Goal: Task Accomplishment & Management: Use online tool/utility

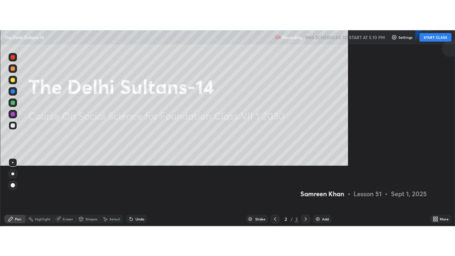
scroll to position [256, 455]
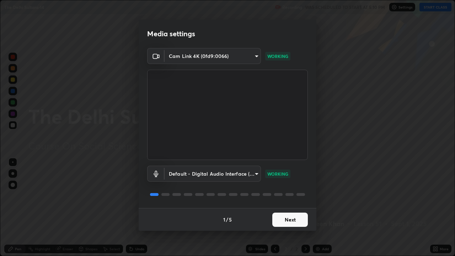
click at [284, 196] on button "Next" at bounding box center [290, 220] width 36 height 14
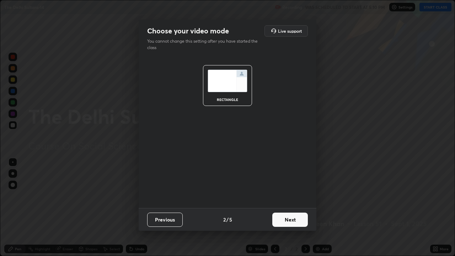
click at [284, 196] on button "Next" at bounding box center [290, 220] width 36 height 14
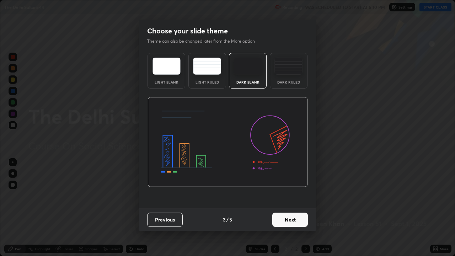
click at [283, 196] on button "Next" at bounding box center [290, 220] width 36 height 14
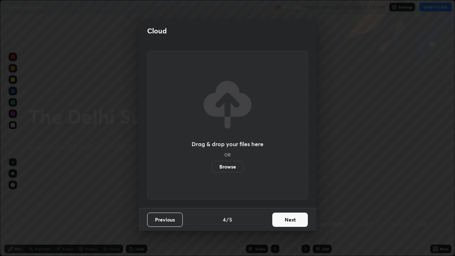
click at [283, 196] on button "Next" at bounding box center [290, 220] width 36 height 14
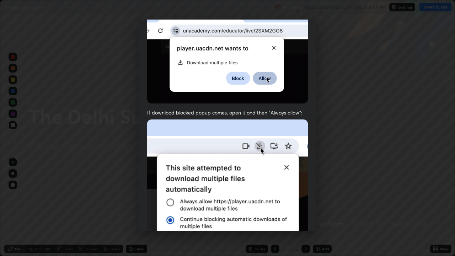
scroll to position [144, 0]
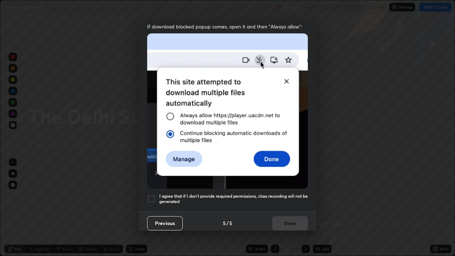
click at [165, 196] on button "Previous" at bounding box center [165, 223] width 36 height 14
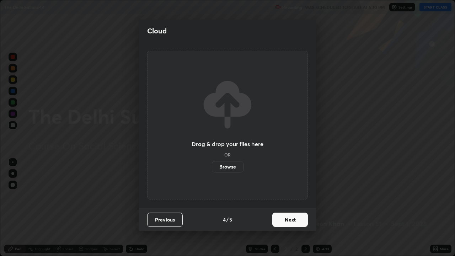
scroll to position [0, 0]
click at [233, 165] on label "Browse" at bounding box center [228, 166] width 32 height 11
click at [212, 165] on input "Browse" at bounding box center [212, 166] width 0 height 11
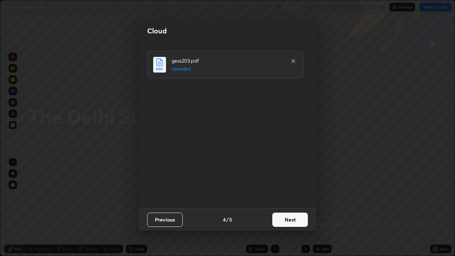
click at [284, 196] on button "Next" at bounding box center [290, 220] width 36 height 14
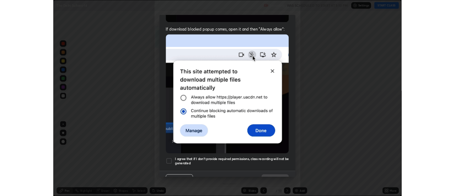
scroll to position [144, 0]
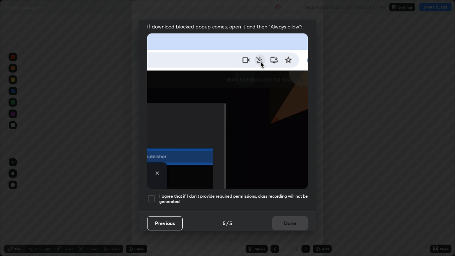
click at [154, 196] on div at bounding box center [151, 199] width 9 height 9
click at [290, 196] on button "Done" at bounding box center [290, 223] width 36 height 14
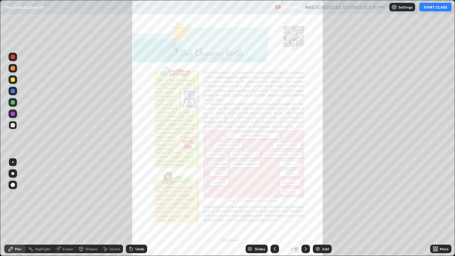
click at [428, 11] on button "START CLASS" at bounding box center [436, 7] width 32 height 9
click at [319, 196] on img at bounding box center [318, 249] width 6 height 6
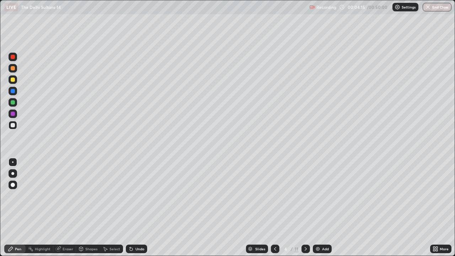
click at [0, 196] on div "Pen Highlight Eraser Shapes Select Undo Slides 4 / 11 Add More" at bounding box center [227, 249] width 455 height 14
click at [13, 104] on div at bounding box center [13, 102] width 4 height 4
click at [15, 128] on div at bounding box center [13, 125] width 9 height 9
click at [271, 196] on div at bounding box center [275, 249] width 9 height 14
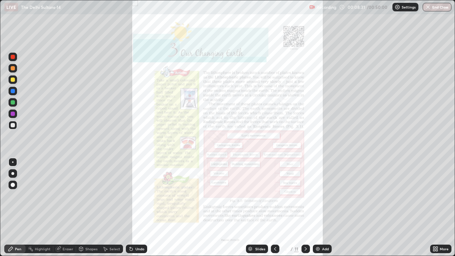
click at [304, 196] on icon at bounding box center [306, 249] width 6 height 6
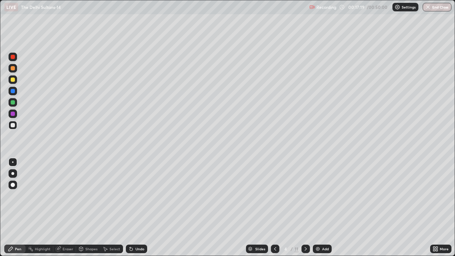
click at [275, 196] on icon at bounding box center [275, 249] width 6 height 6
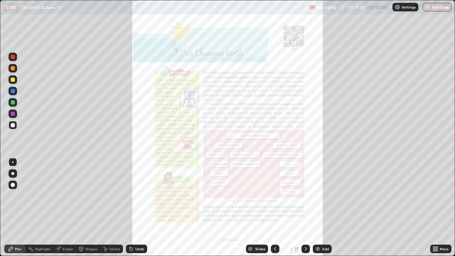
click at [315, 196] on img at bounding box center [318, 249] width 6 height 6
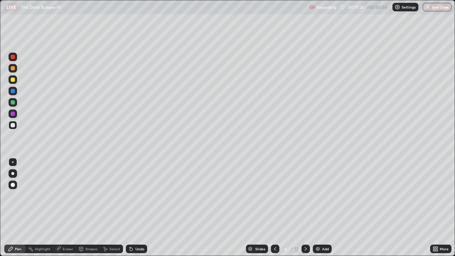
click at [275, 196] on icon at bounding box center [275, 249] width 2 height 4
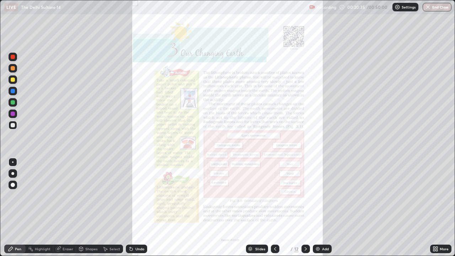
click at [305, 196] on icon at bounding box center [306, 249] width 6 height 6
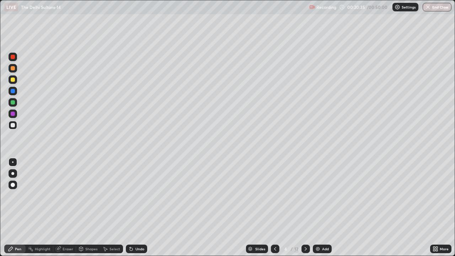
click at [306, 196] on icon at bounding box center [306, 249] width 6 height 6
click at [304, 196] on icon at bounding box center [306, 249] width 6 height 6
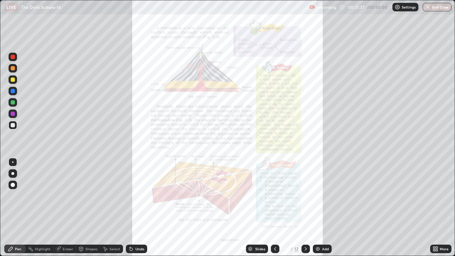
click at [275, 196] on icon at bounding box center [275, 249] width 6 height 6
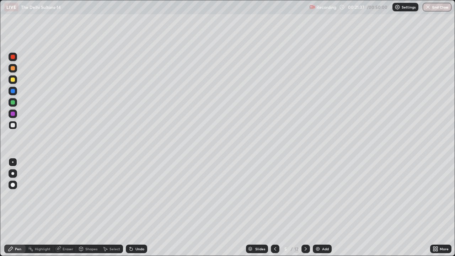
click at [274, 196] on icon at bounding box center [275, 249] width 6 height 6
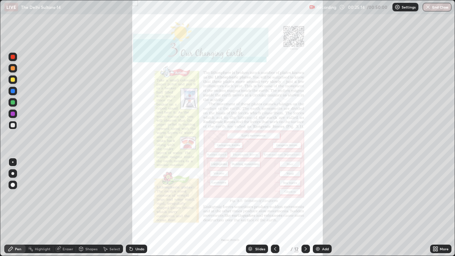
click at [64, 196] on div "Eraser" at bounding box center [68, 249] width 11 height 4
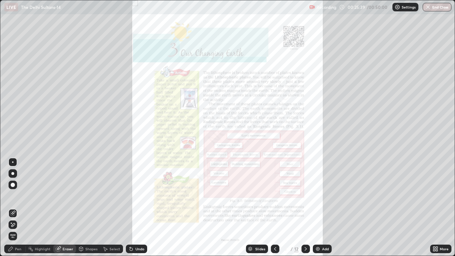
click at [13, 162] on div at bounding box center [12, 161] width 1 height 1
click at [18, 196] on div "Pen" at bounding box center [18, 249] width 6 height 4
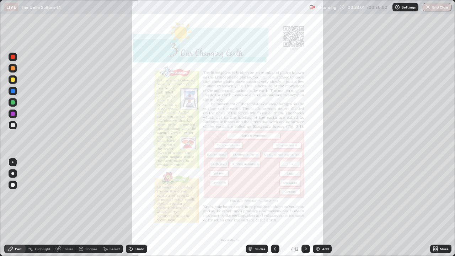
click at [12, 78] on div at bounding box center [13, 80] width 4 height 4
click at [308, 196] on div at bounding box center [306, 249] width 9 height 9
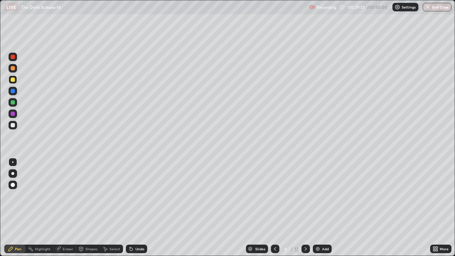
click at [305, 196] on icon at bounding box center [306, 249] width 6 height 6
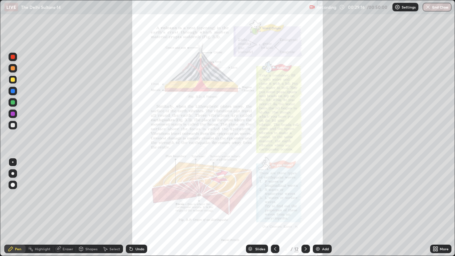
click at [437, 196] on icon at bounding box center [437, 248] width 2 height 2
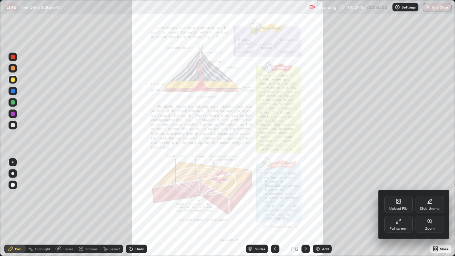
click at [432, 196] on icon at bounding box center [430, 221] width 6 height 6
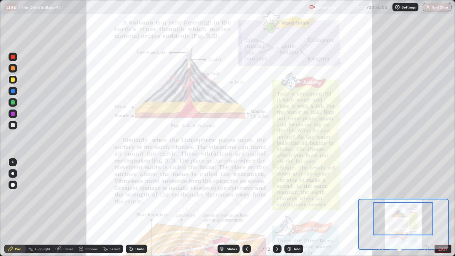
click at [426, 196] on icon at bounding box center [427, 248] width 2 height 0
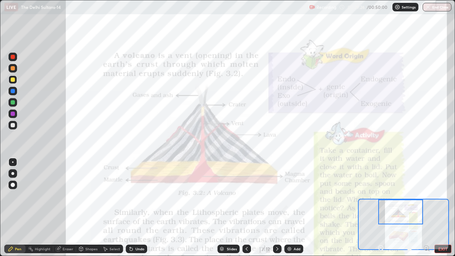
click at [12, 58] on div at bounding box center [13, 57] width 4 height 4
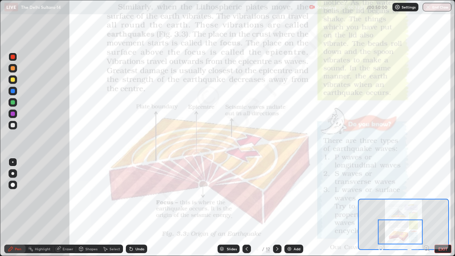
click at [351, 196] on div "Slides 6 / 12 Add" at bounding box center [260, 249] width 226 height 14
click at [277, 196] on icon at bounding box center [278, 249] width 6 height 6
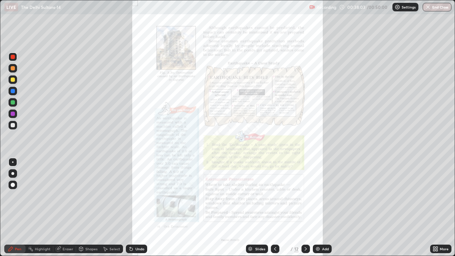
click at [305, 196] on icon at bounding box center [306, 249] width 6 height 6
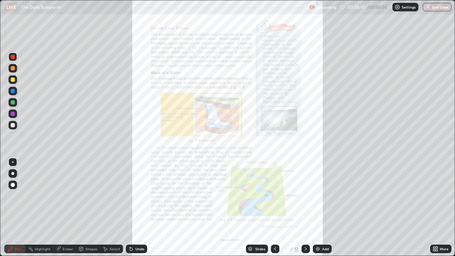
click at [275, 196] on icon at bounding box center [275, 249] width 6 height 6
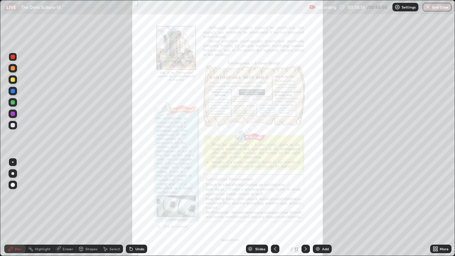
click at [305, 196] on icon at bounding box center [306, 249] width 6 height 6
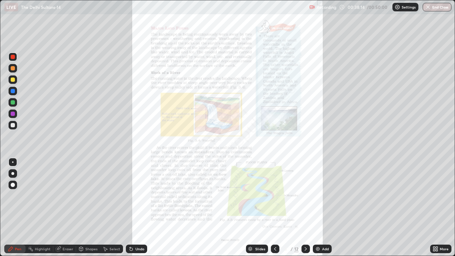
click at [306, 196] on icon at bounding box center [306, 249] width 6 height 6
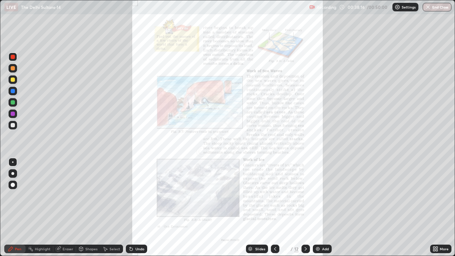
click at [306, 196] on icon at bounding box center [306, 249] width 6 height 6
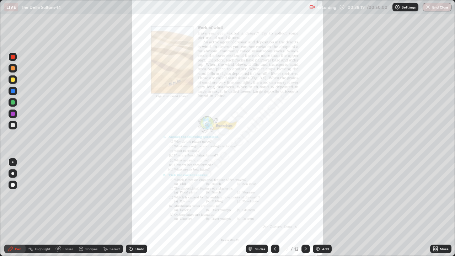
click at [275, 196] on icon at bounding box center [275, 249] width 6 height 6
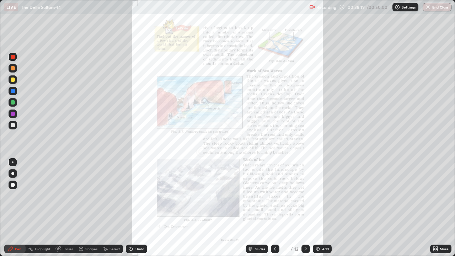
click at [275, 196] on icon at bounding box center [275, 249] width 6 height 6
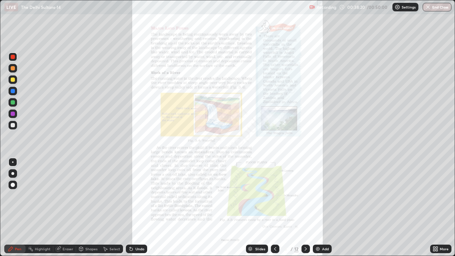
click at [272, 196] on icon at bounding box center [275, 249] width 6 height 6
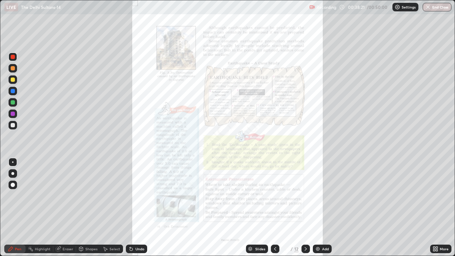
click at [306, 196] on icon at bounding box center [306, 249] width 2 height 4
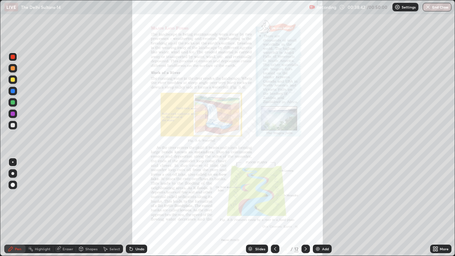
click at [305, 196] on icon at bounding box center [306, 249] width 6 height 6
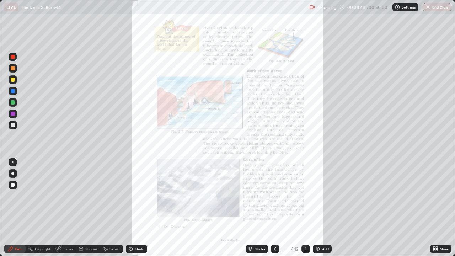
click at [305, 196] on icon at bounding box center [306, 249] width 6 height 6
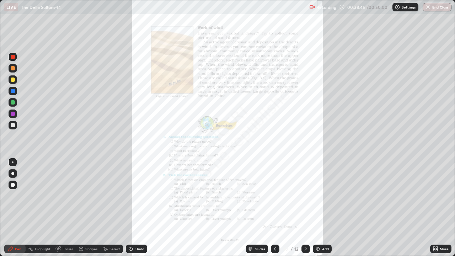
click at [274, 196] on icon at bounding box center [275, 249] width 2 height 4
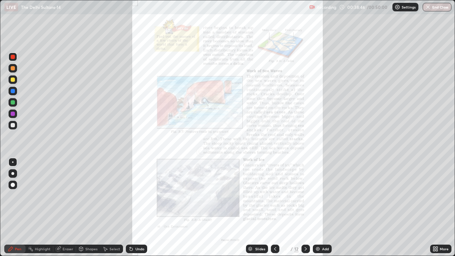
click at [276, 196] on div at bounding box center [275, 249] width 9 height 9
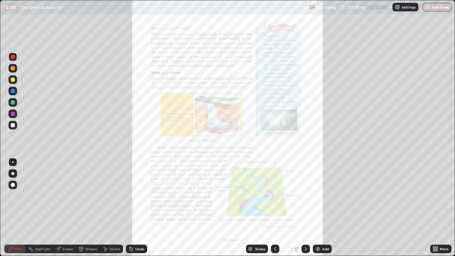
click at [12, 126] on div at bounding box center [13, 125] width 4 height 4
click at [0, 196] on div "Pen Highlight Eraser Shapes Select Undo Slides 8 / 12 Add More" at bounding box center [227, 249] width 455 height 14
click at [436, 9] on button "End Class" at bounding box center [437, 7] width 29 height 9
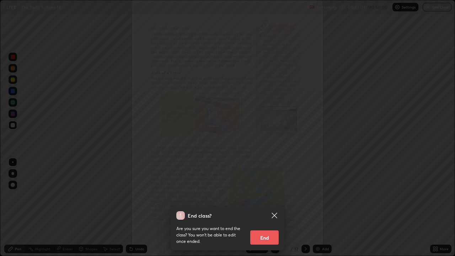
click at [268, 196] on button "End" at bounding box center [264, 237] width 28 height 14
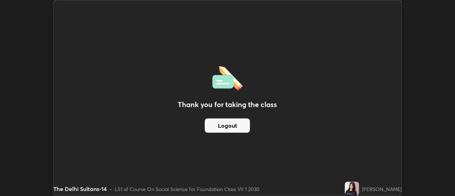
scroll to position [35365, 35106]
click at [372, 49] on div "Thank you for taking the class Logout" at bounding box center [228, 97] width 348 height 195
